Goal: Navigation & Orientation: Find specific page/section

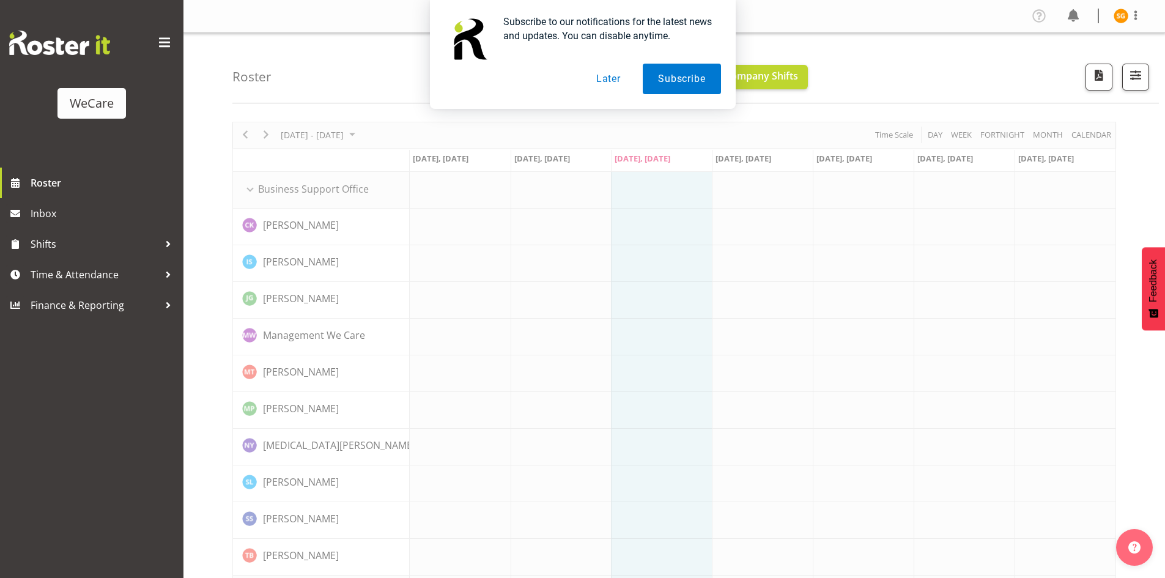
click at [618, 80] on button "Later" at bounding box center [608, 79] width 55 height 31
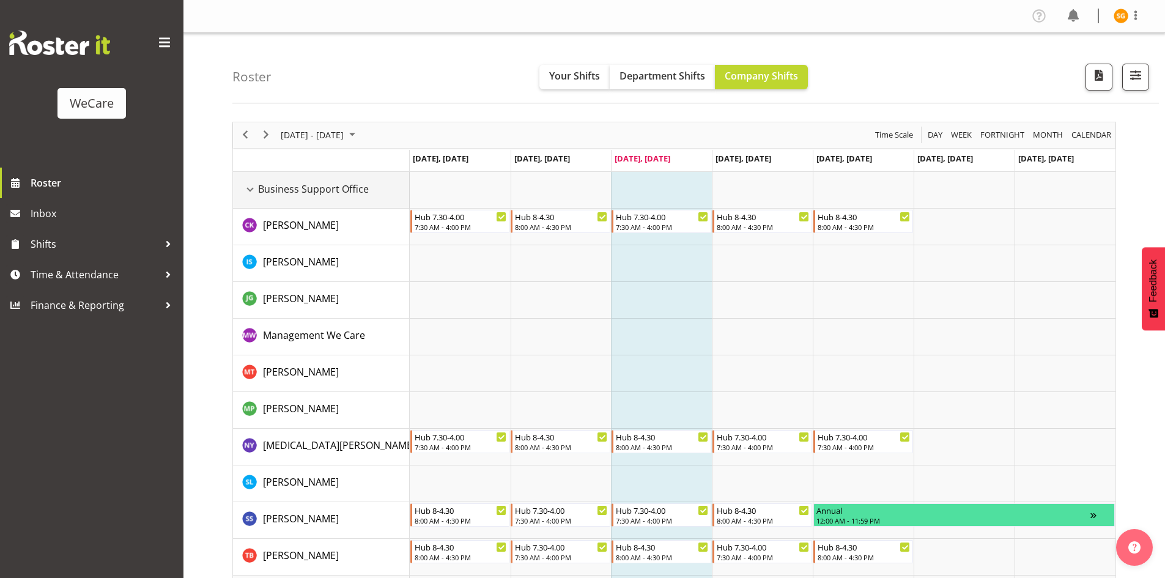
click at [254, 188] on div "Business Support Office resource" at bounding box center [250, 190] width 16 height 16
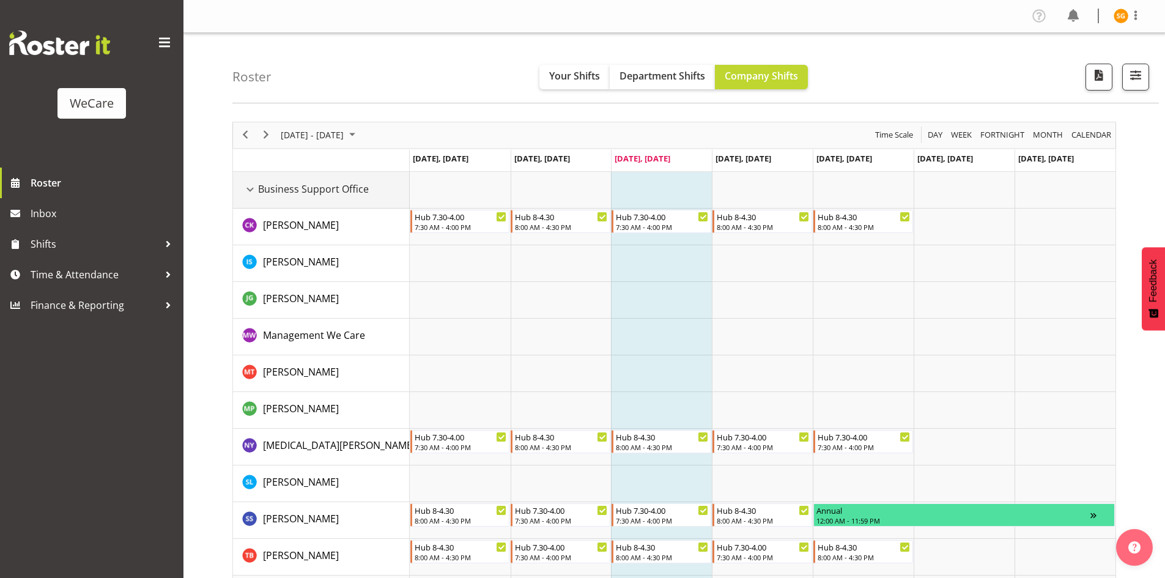
click at [245, 185] on div "Business Support Office resource" at bounding box center [250, 190] width 16 height 16
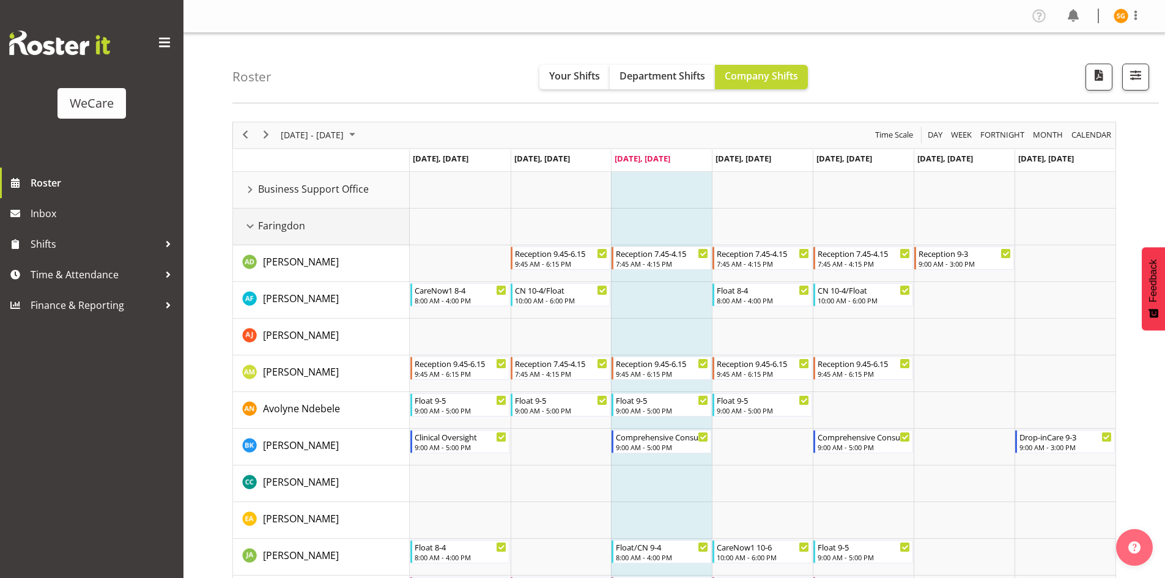
click at [246, 226] on div "Faringdon resource" at bounding box center [250, 226] width 16 height 16
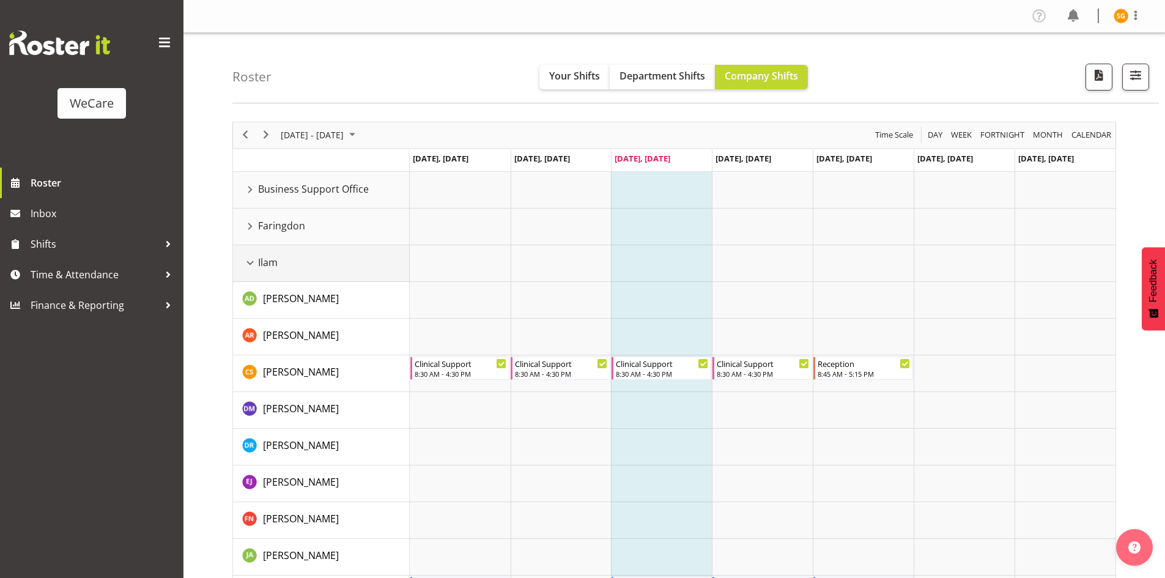
click at [248, 257] on div "Ilam resource" at bounding box center [250, 263] width 16 height 16
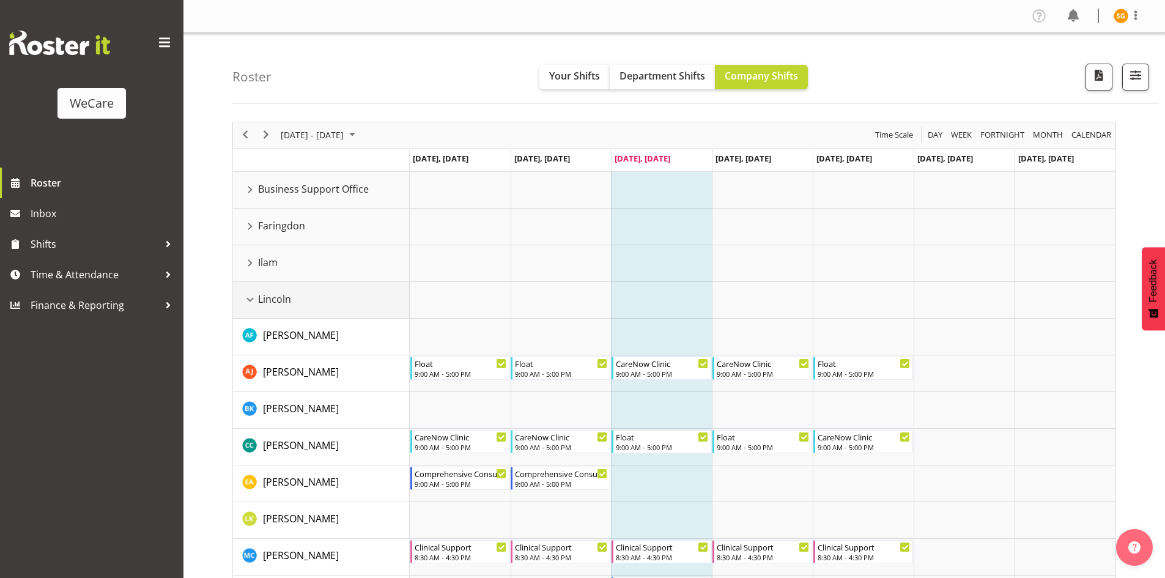
drag, startPoint x: 249, startPoint y: 298, endPoint x: 256, endPoint y: 300, distance: 6.8
click at [249, 300] on div "Lincoln resource" at bounding box center [250, 300] width 16 height 16
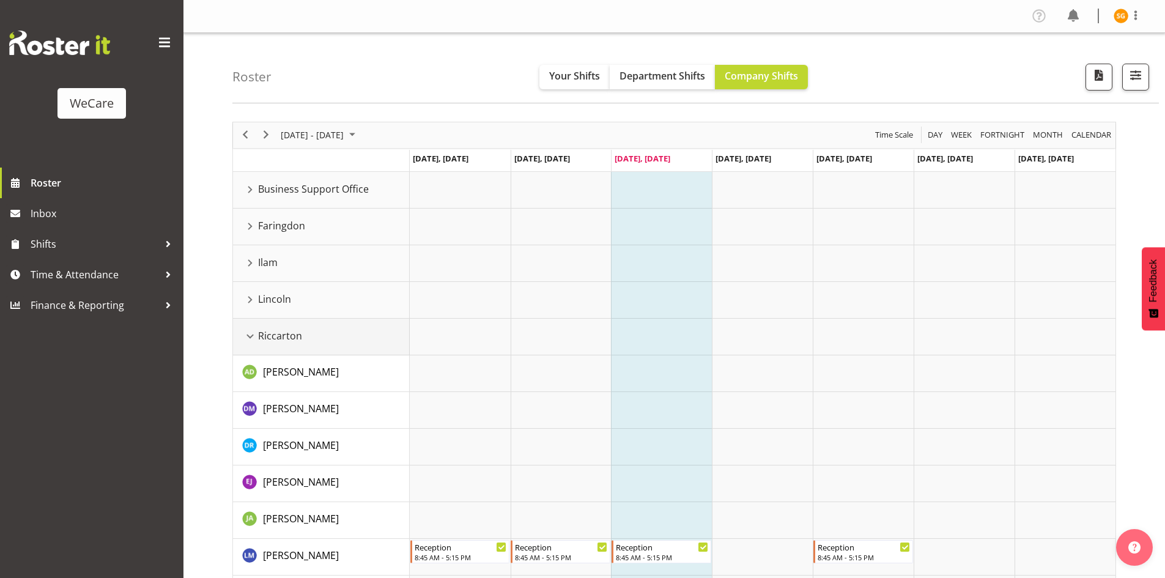
click at [250, 336] on div "Riccarton resource" at bounding box center [250, 336] width 16 height 16
